Goal: Task Accomplishment & Management: Manage account settings

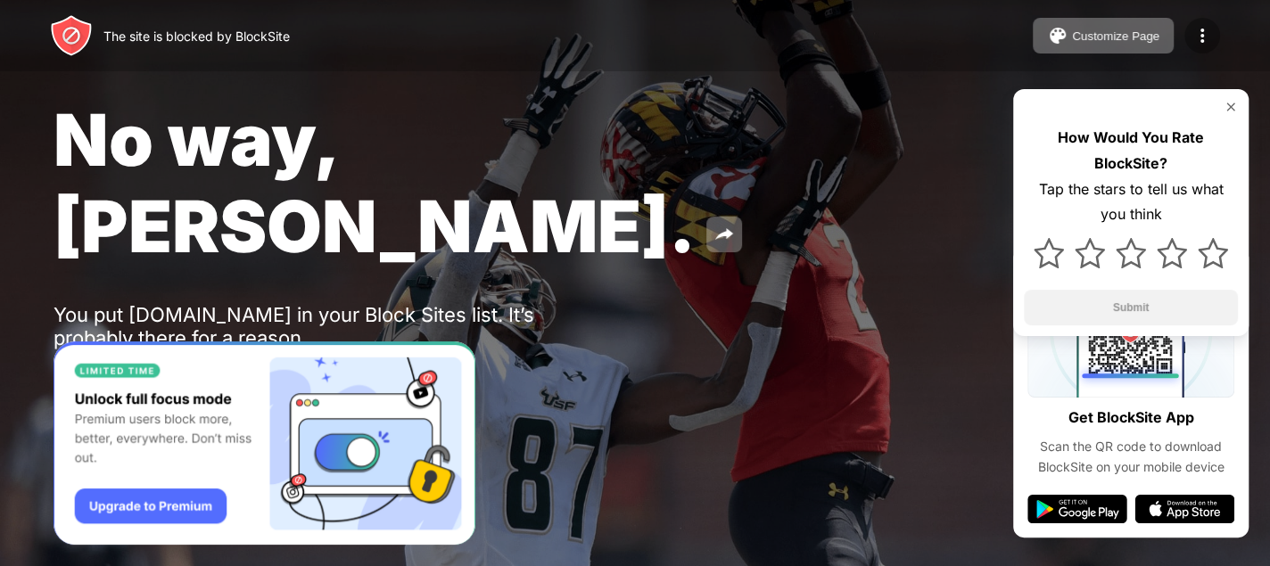
click at [1196, 27] on img at bounding box center [1202, 35] width 21 height 21
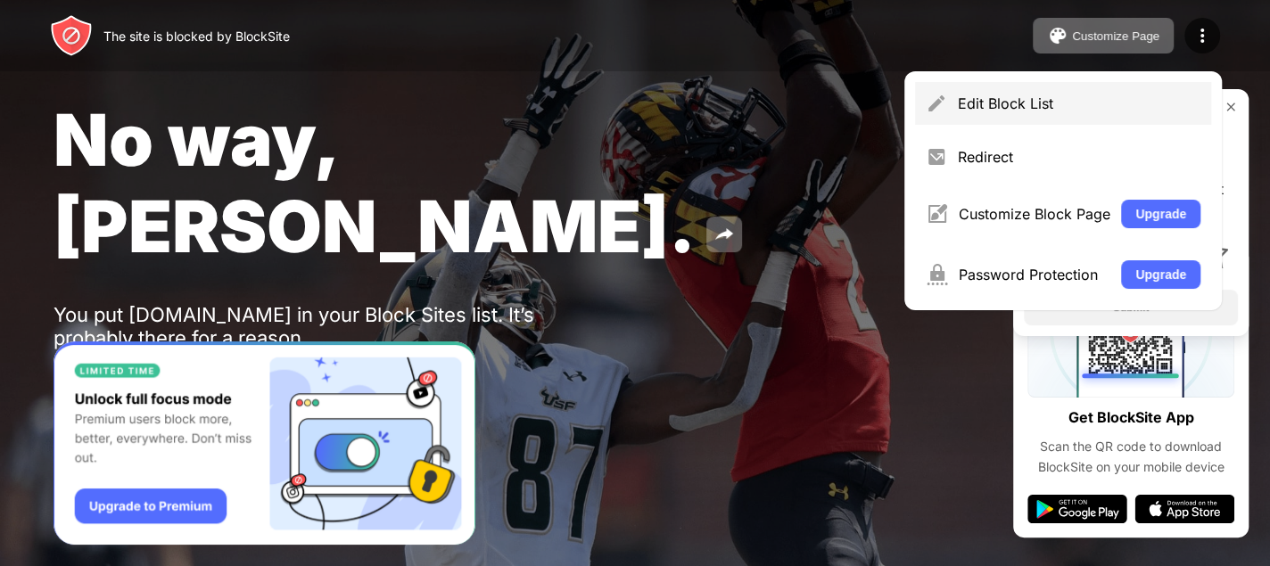
click at [986, 101] on div "Edit Block List" at bounding box center [1079, 104] width 243 height 18
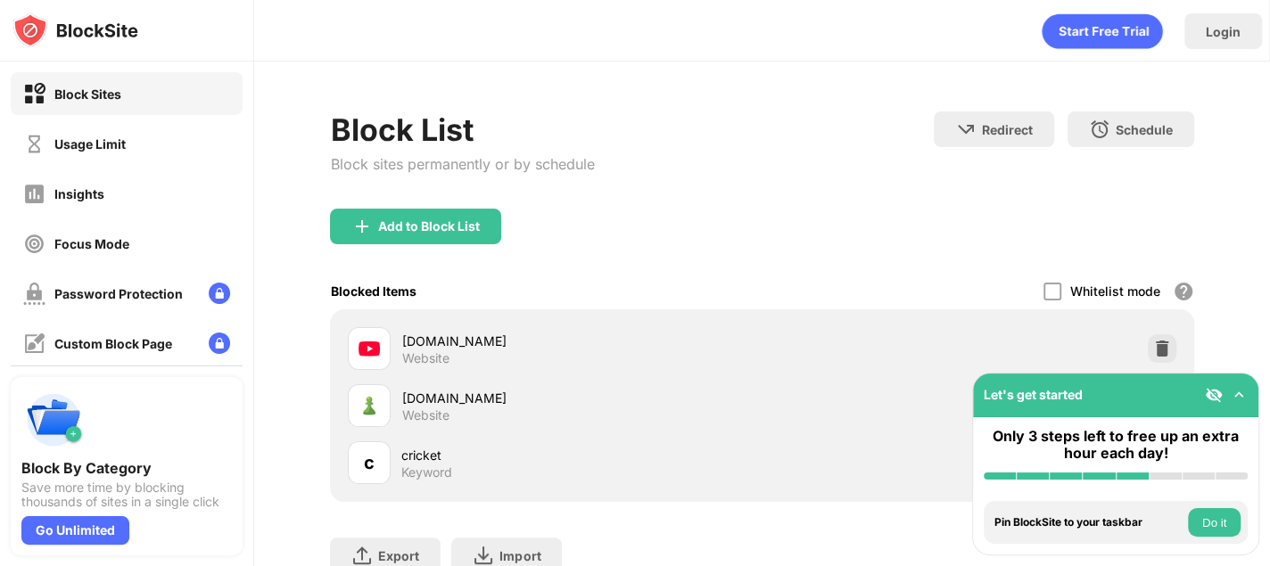
scroll to position [136, 0]
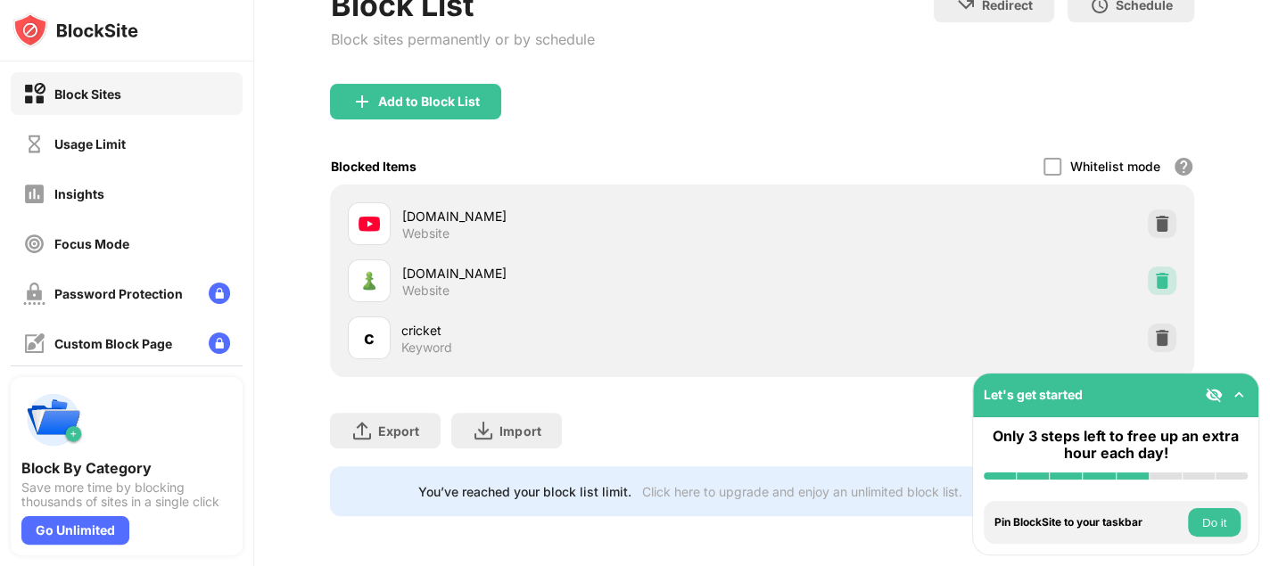
click at [1153, 275] on img at bounding box center [1162, 281] width 18 height 18
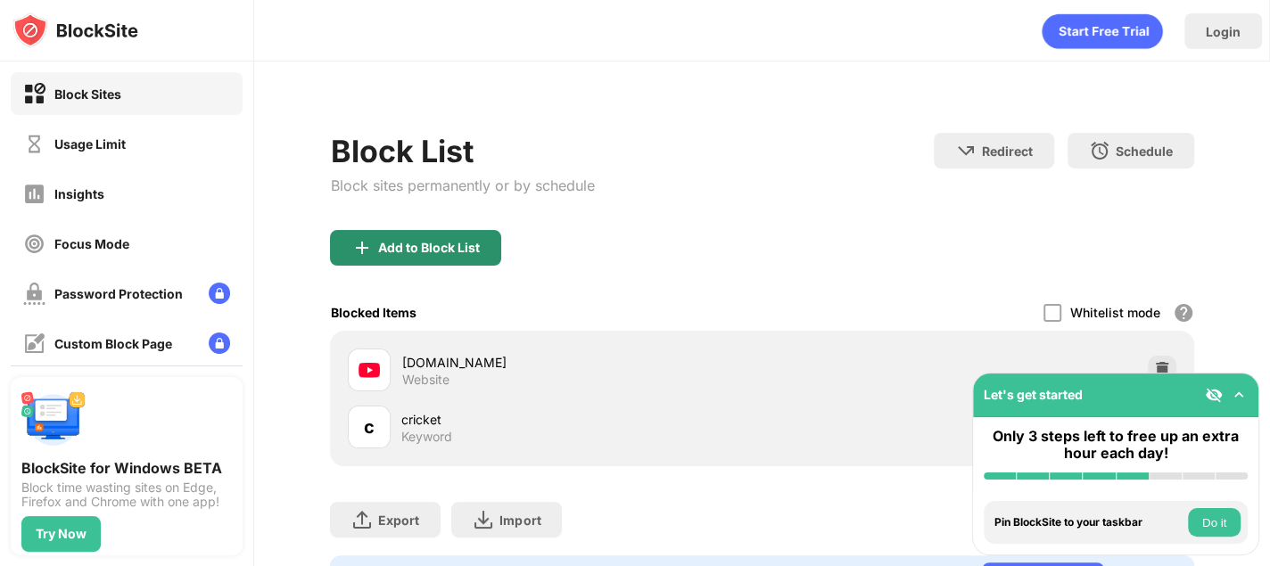
click at [427, 241] on div "Add to Block List" at bounding box center [429, 248] width 102 height 14
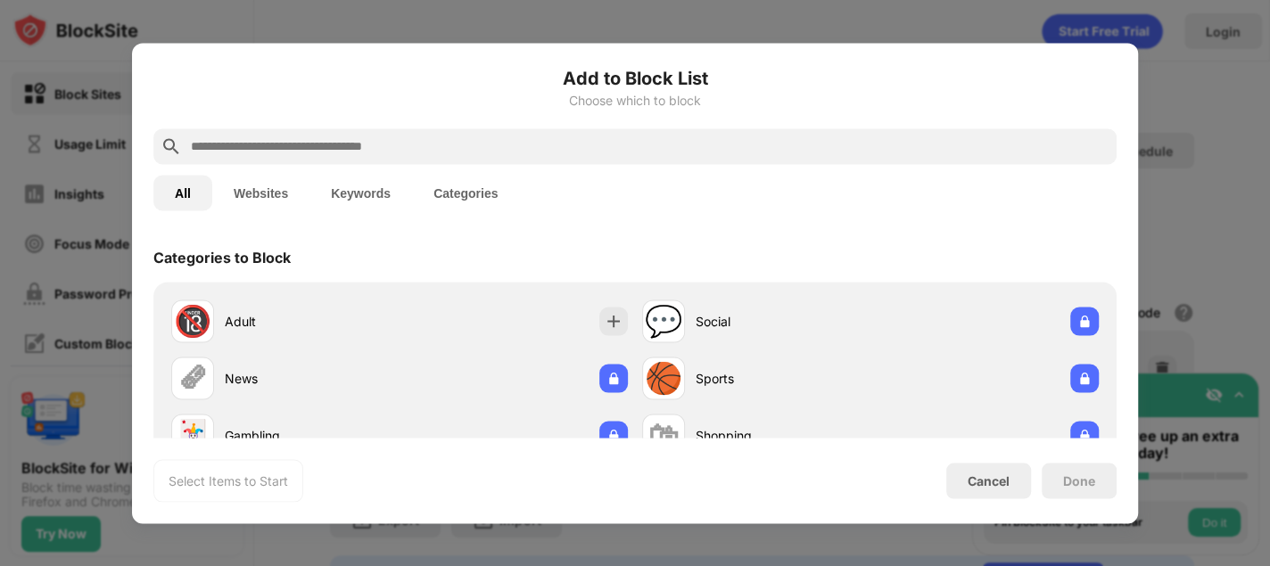
click at [535, 153] on input "text" at bounding box center [649, 146] width 920 height 21
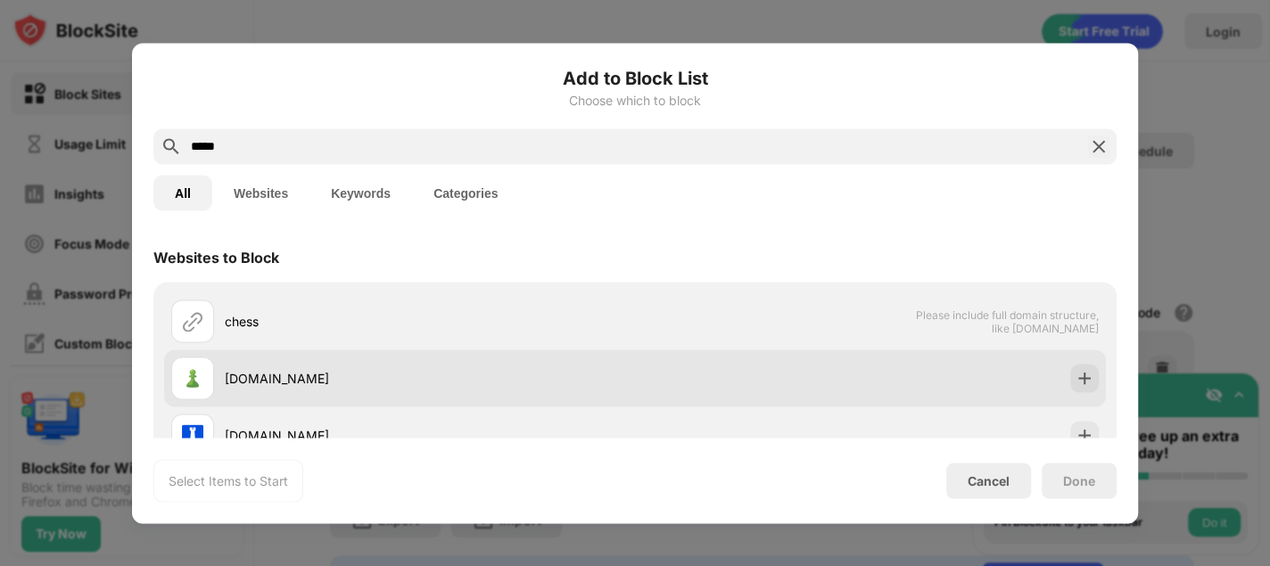
type input "*****"
click at [724, 391] on div "[DOMAIN_NAME]" at bounding box center [635, 378] width 942 height 57
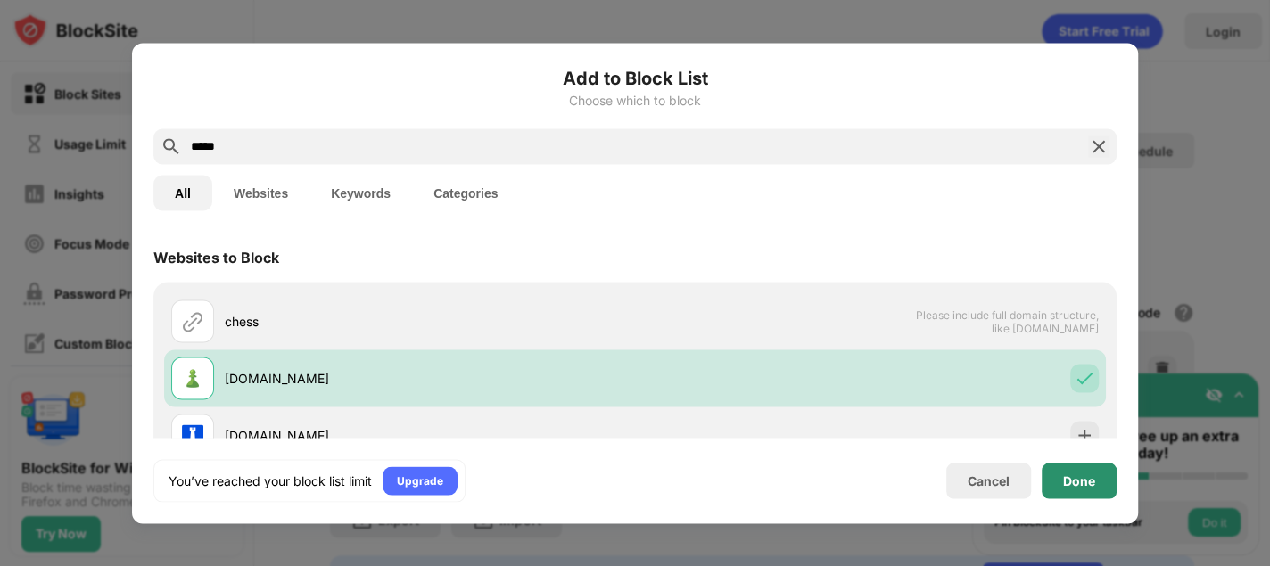
click at [1080, 489] on div "Done" at bounding box center [1079, 481] width 75 height 36
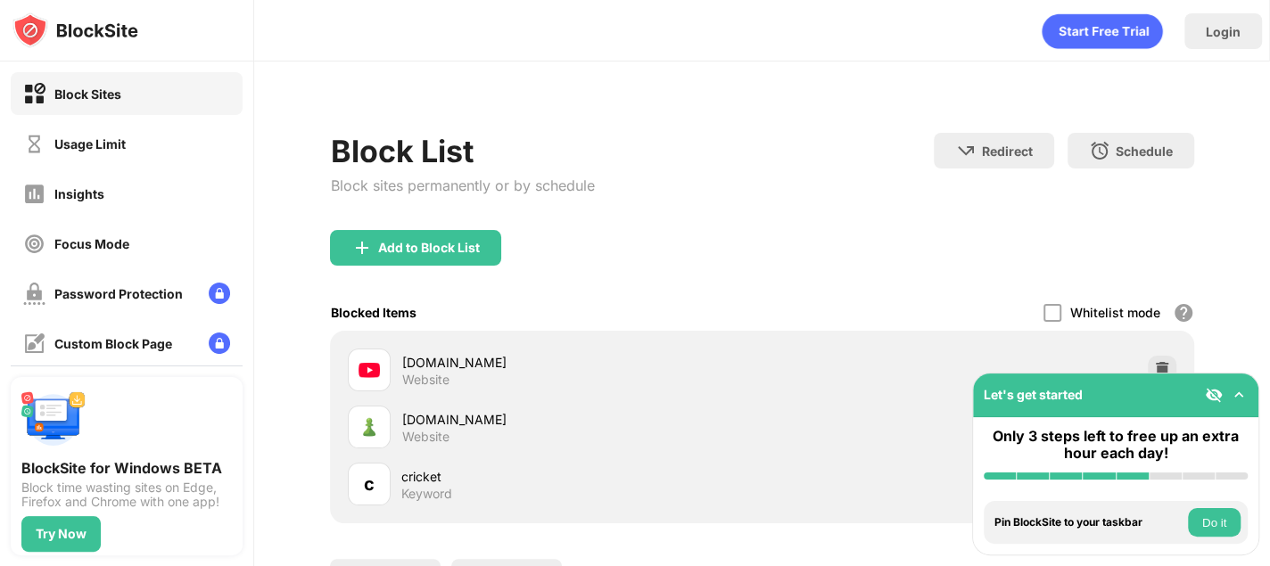
scroll to position [158, 0]
